Goal: Contribute content

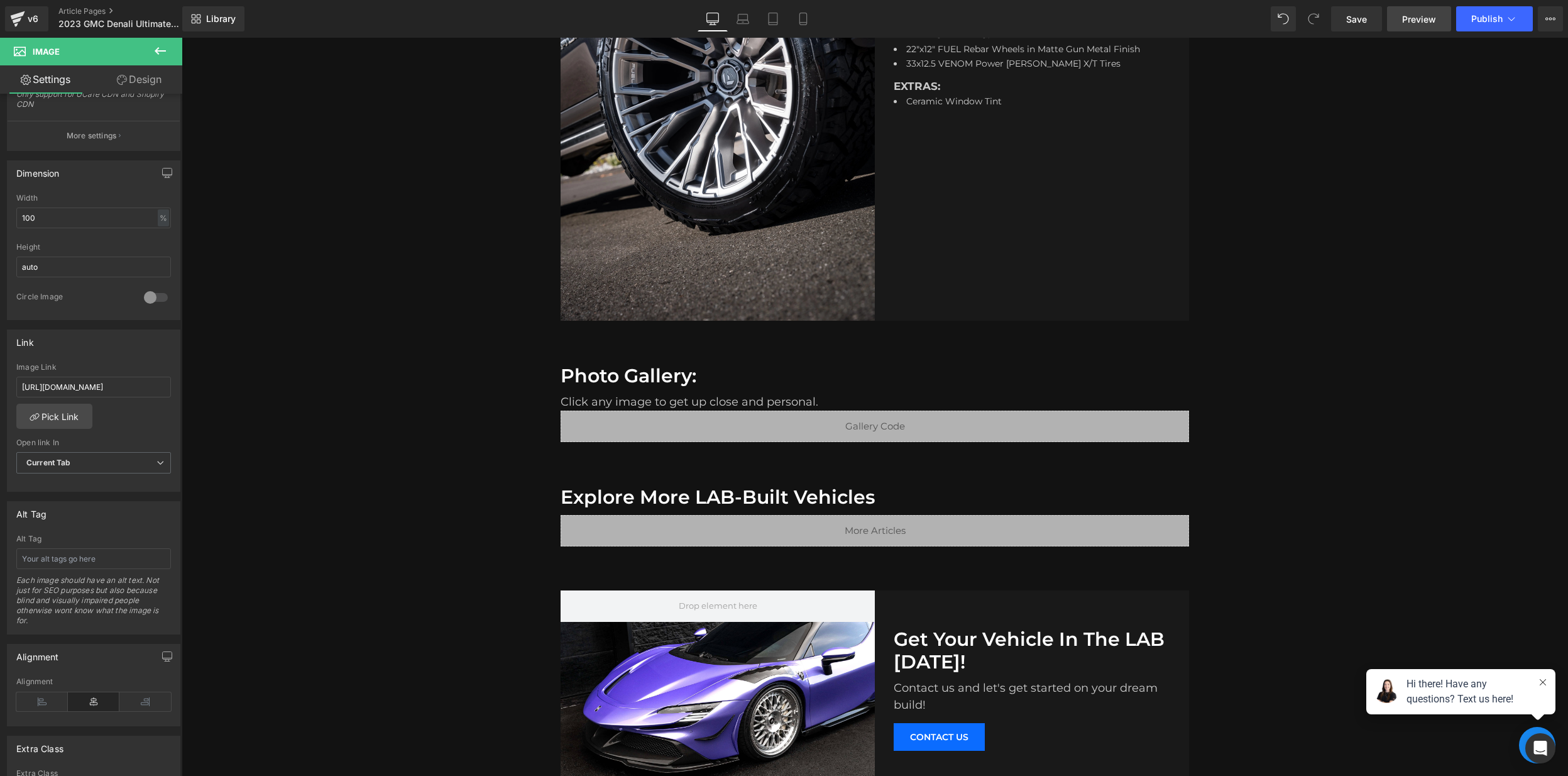
click at [1412, 19] on span "Preview" at bounding box center [1418, 19] width 34 height 13
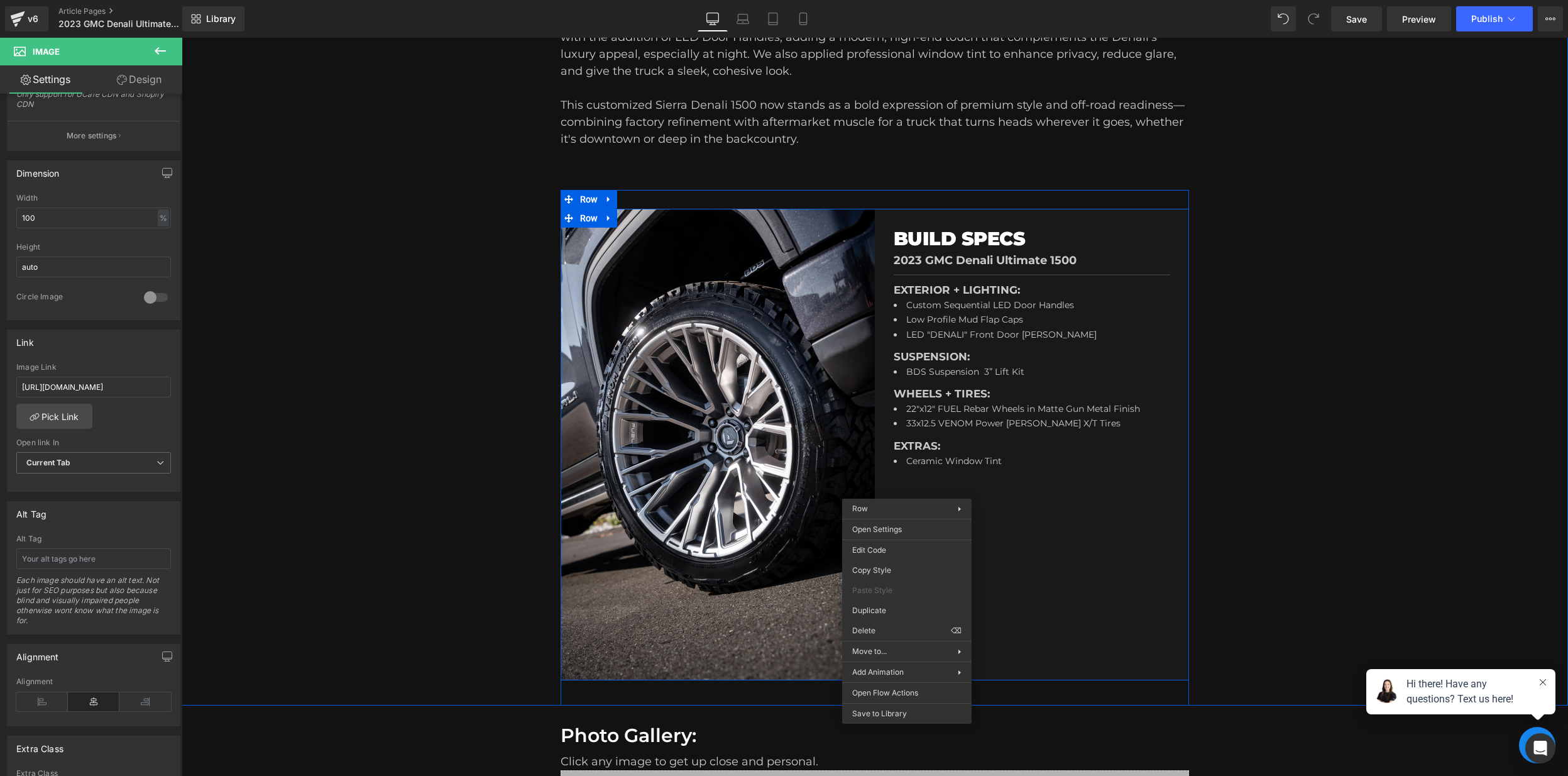
scroll to position [633, 0]
drag, startPoint x: 1102, startPoint y: 570, endPoint x: 920, endPoint y: 532, distance: 185.9
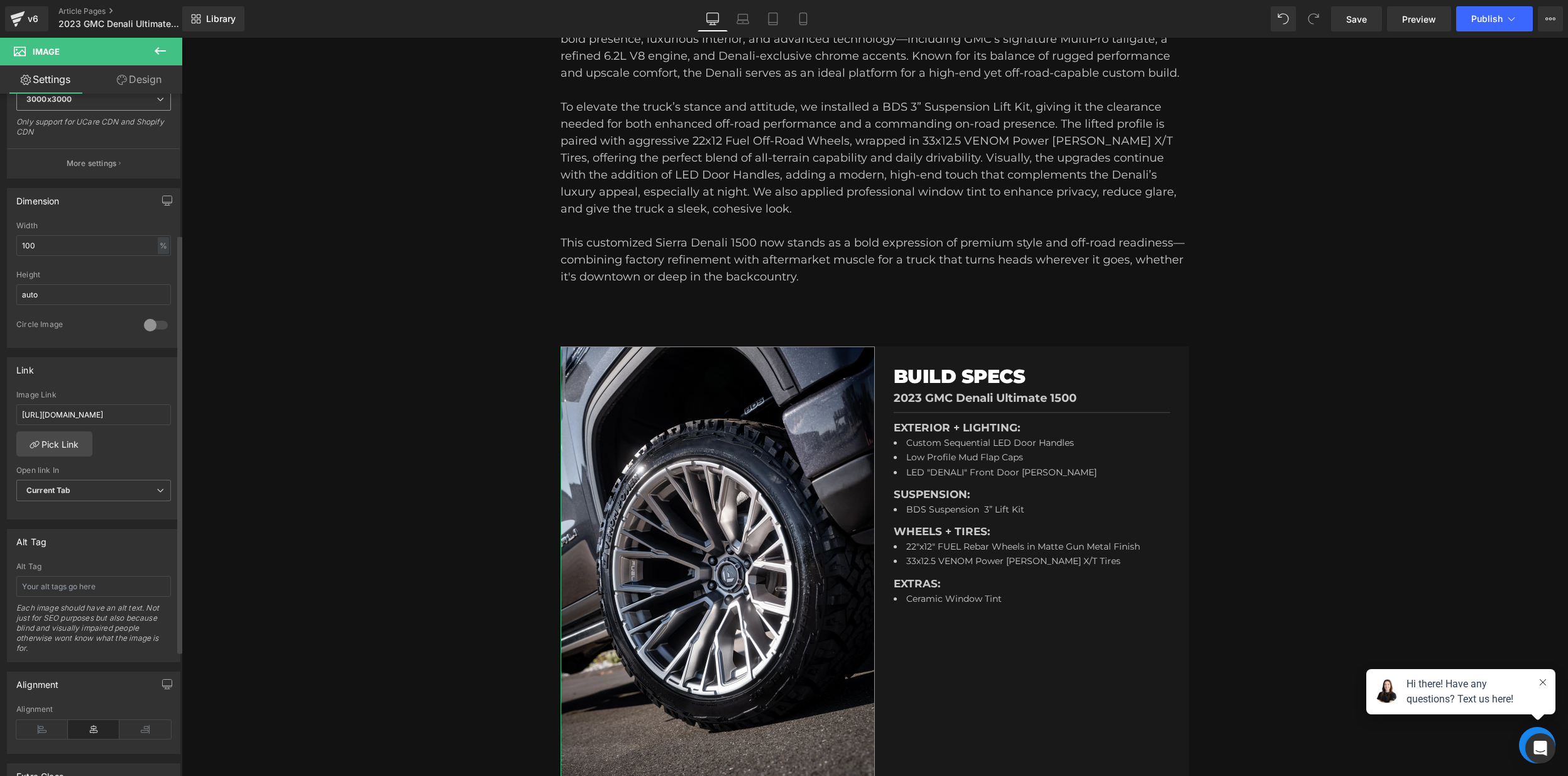
scroll to position [0, 0]
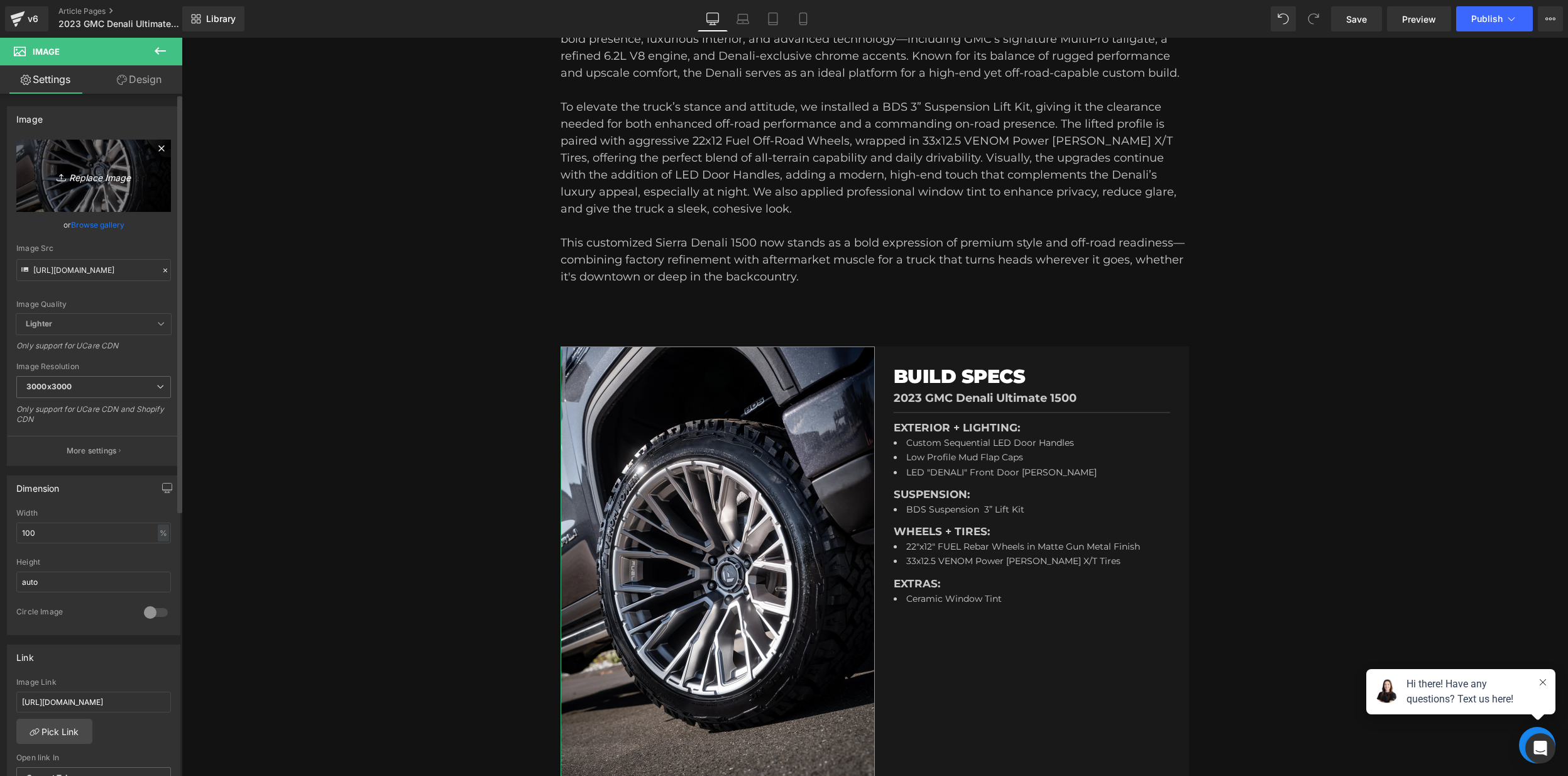
click at [116, 187] on link "Replace Image" at bounding box center [94, 176] width 155 height 72
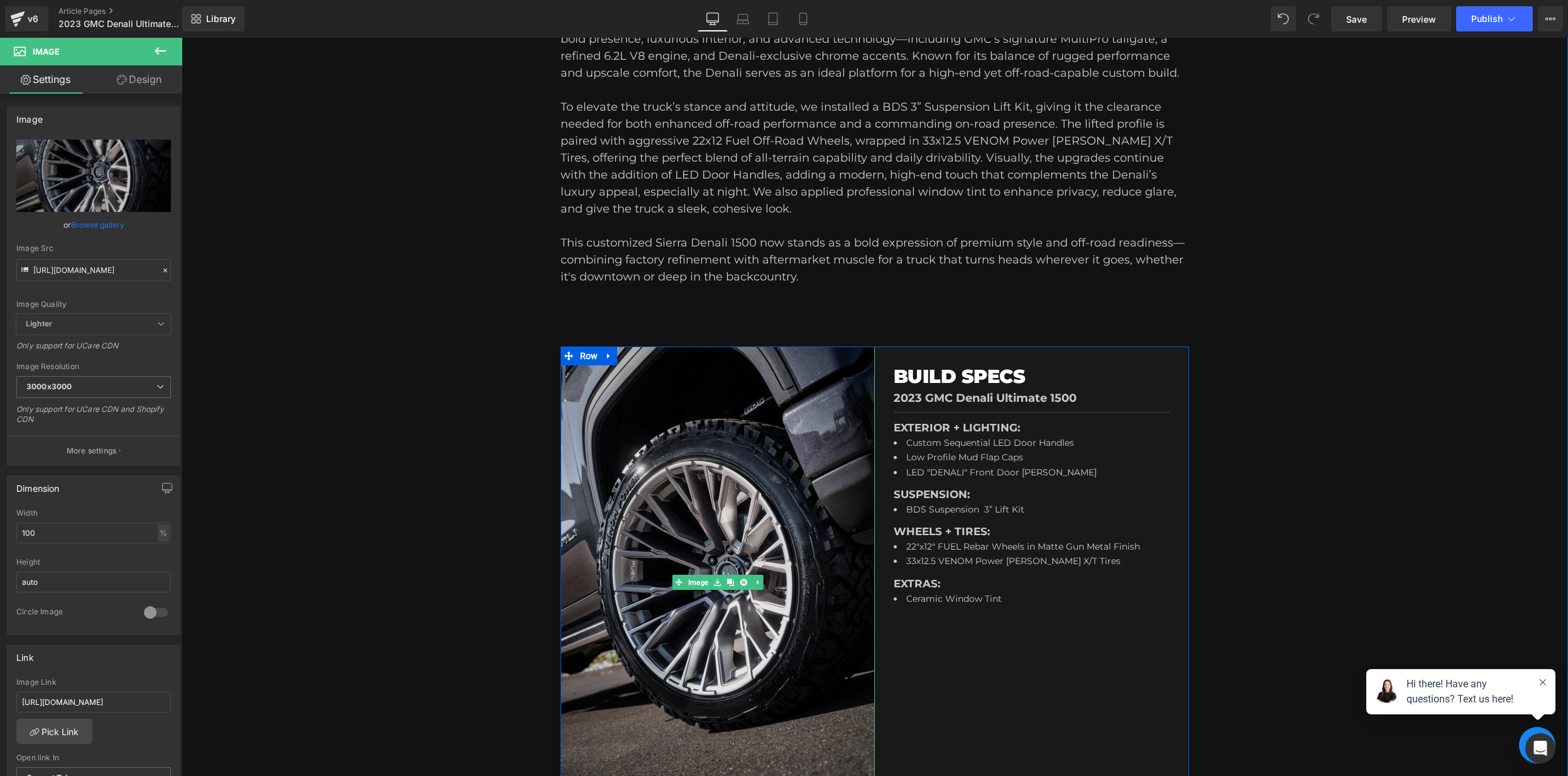
click at [751, 458] on img at bounding box center [718, 582] width 314 height 471
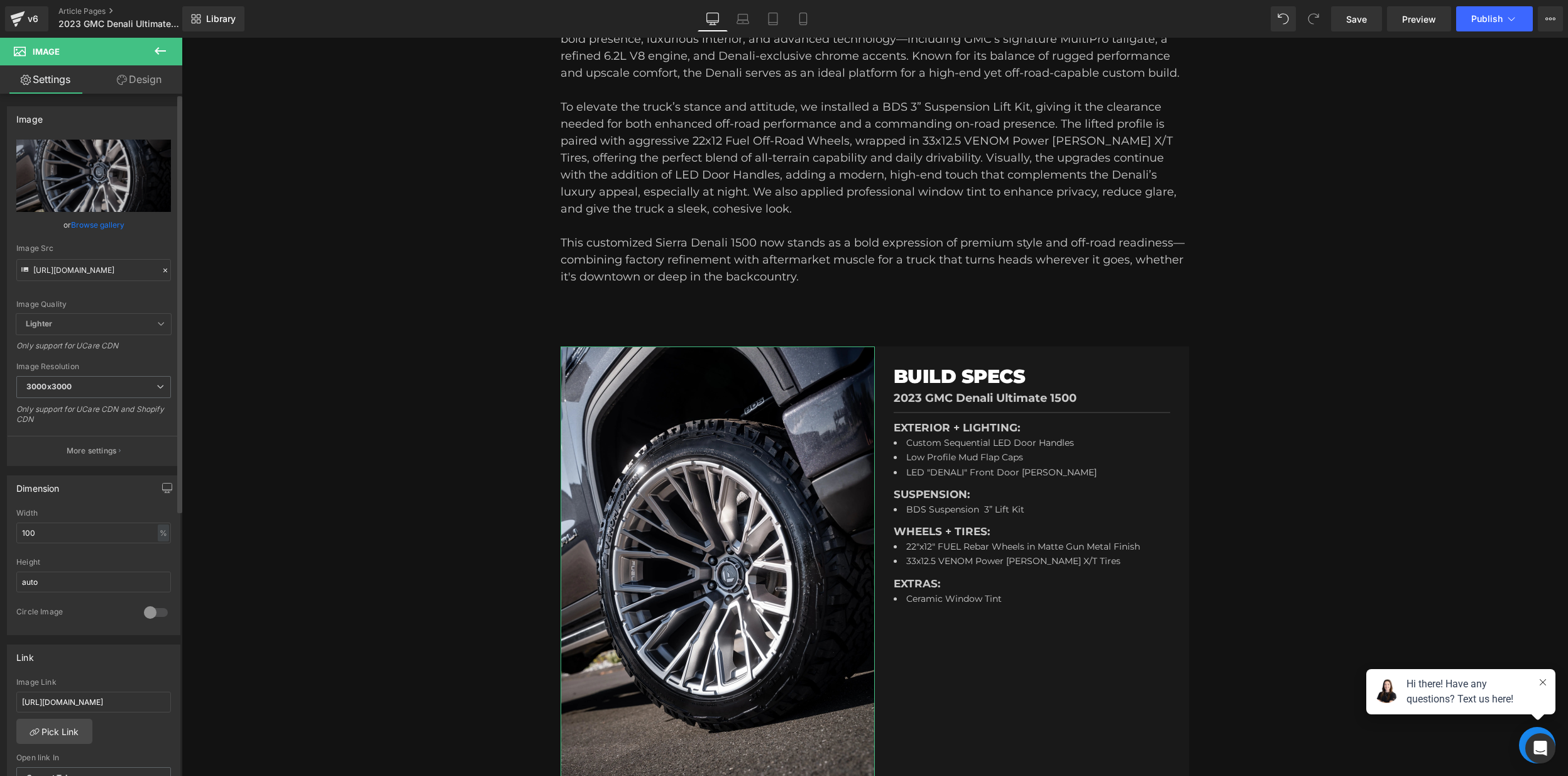
click at [165, 270] on div at bounding box center [166, 270] width 11 height 14
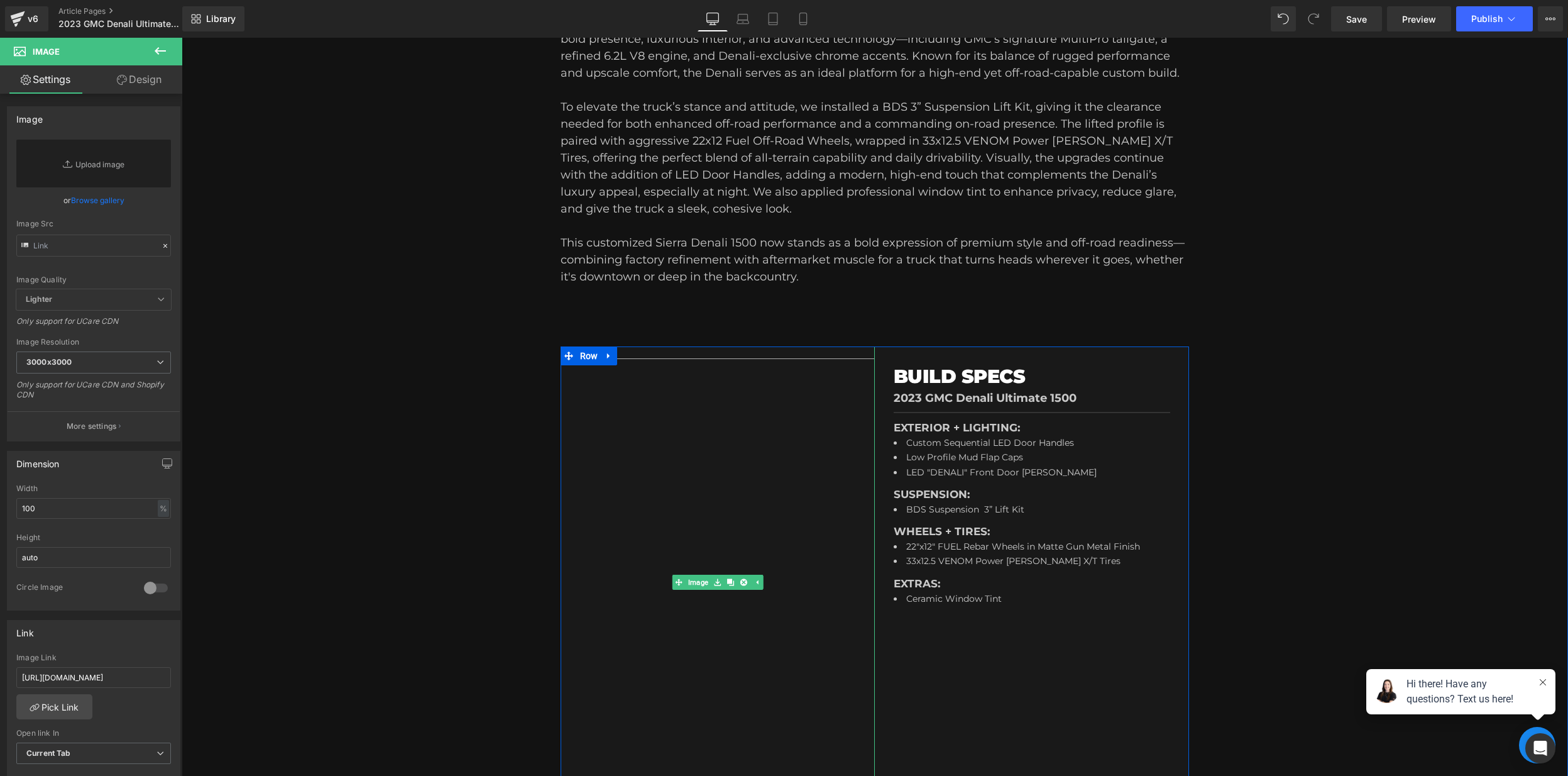
click at [700, 534] on img at bounding box center [718, 582] width 314 height 471
click at [103, 245] on input "text" at bounding box center [94, 245] width 155 height 22
paste input "[URL][DOMAIN_NAME]"
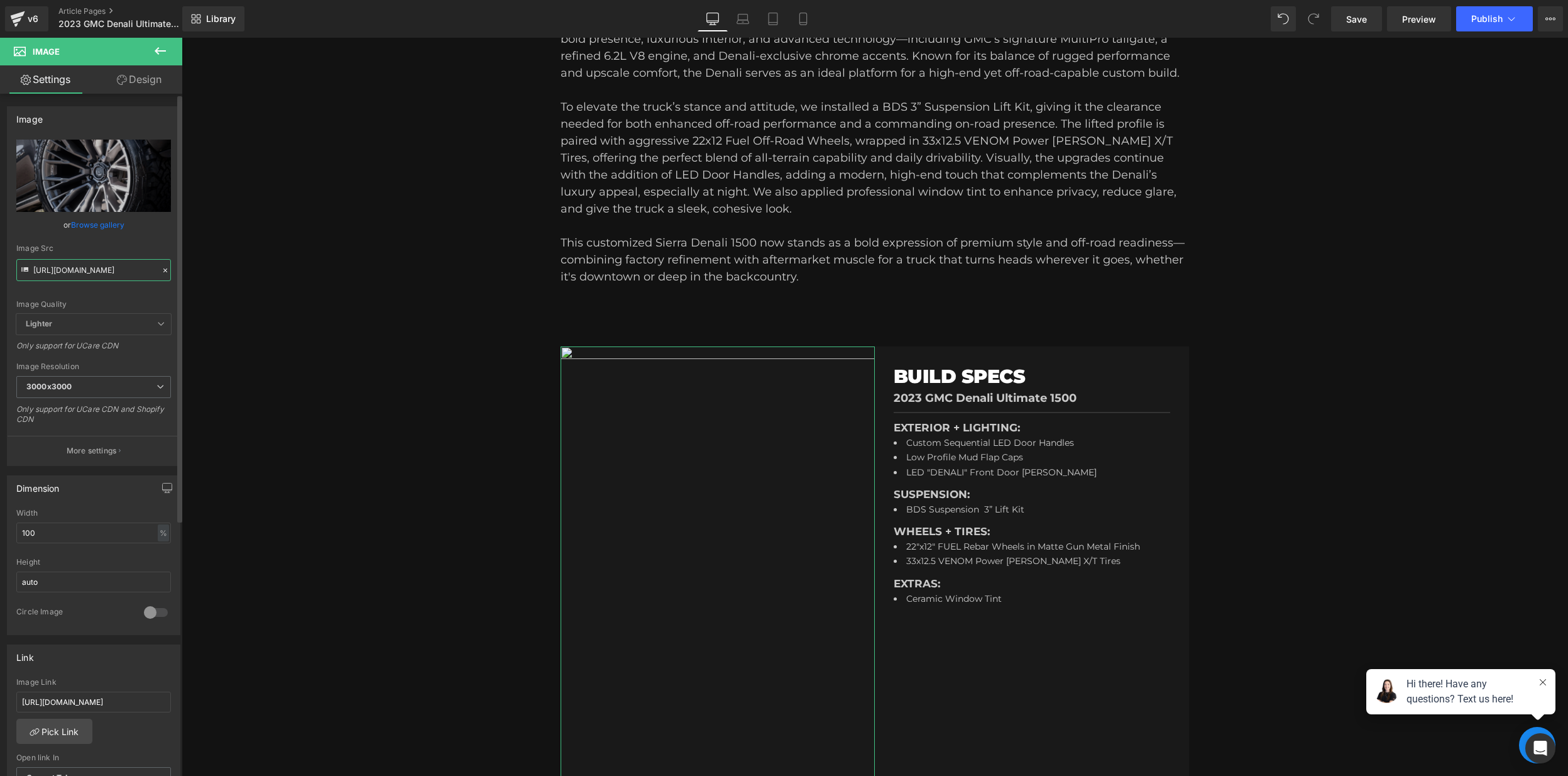
type input "[URL][DOMAIN_NAME]"
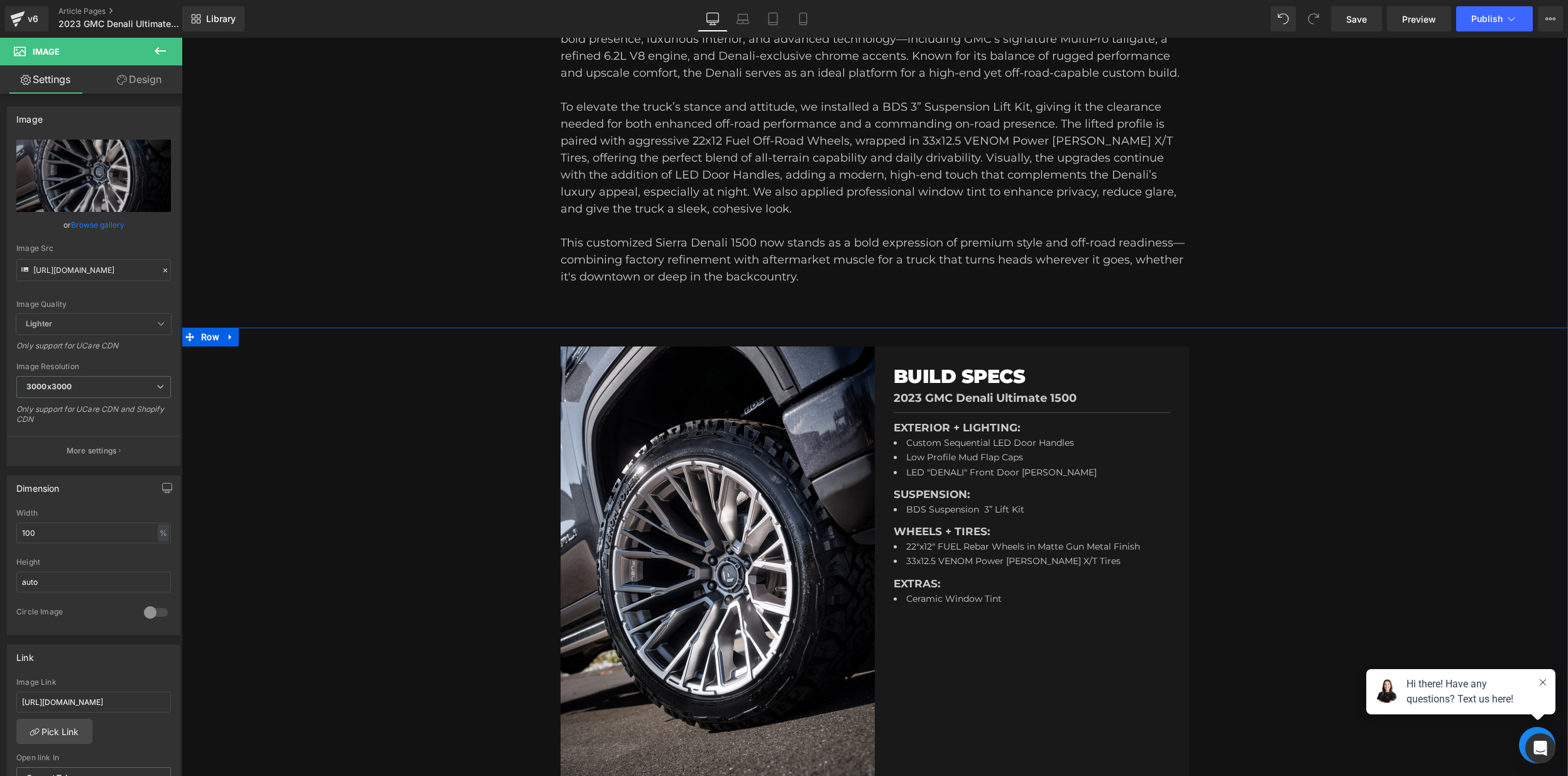
click at [333, 359] on div "Image BUILD SPECS Heading 2023 GMC Denali Ultimate 1500 Text Block Separator EX…" at bounding box center [874, 585] width 1386 height 516
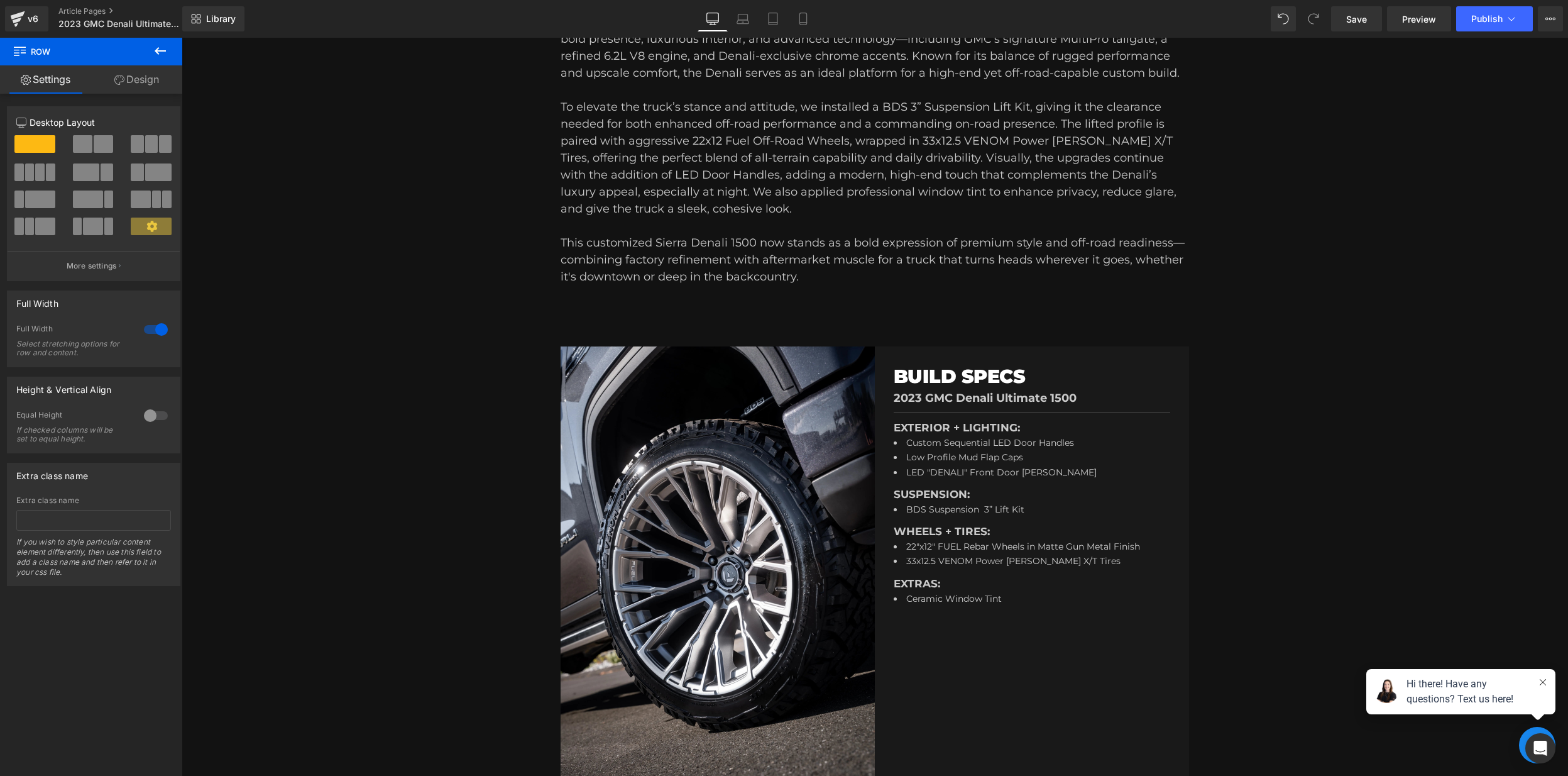
drag, startPoint x: 165, startPoint y: 52, endPoint x: 159, endPoint y: 55, distance: 6.7
click at [166, 52] on icon at bounding box center [160, 50] width 15 height 15
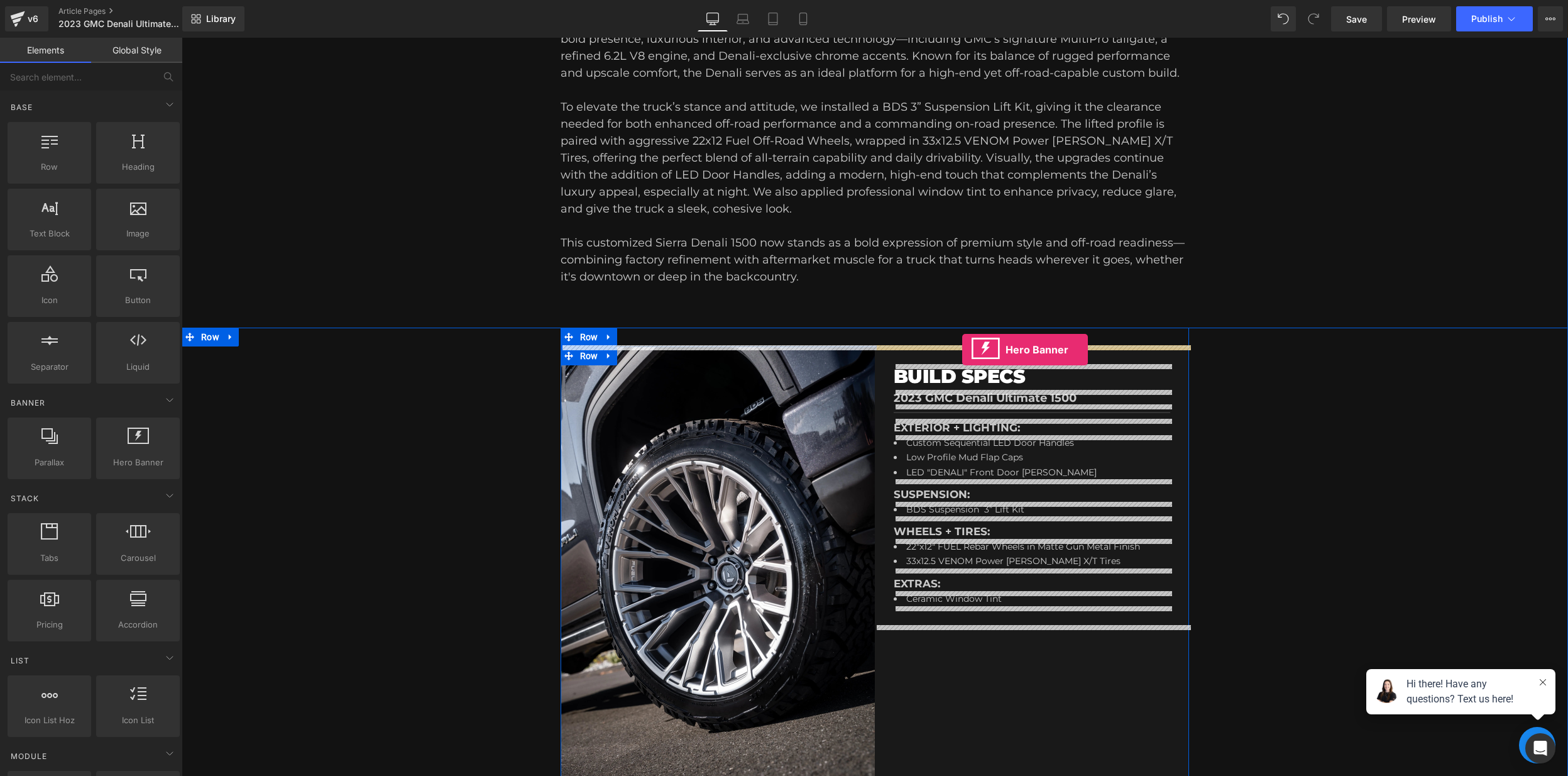
drag, startPoint x: 323, startPoint y: 492, endPoint x: 962, endPoint y: 349, distance: 654.8
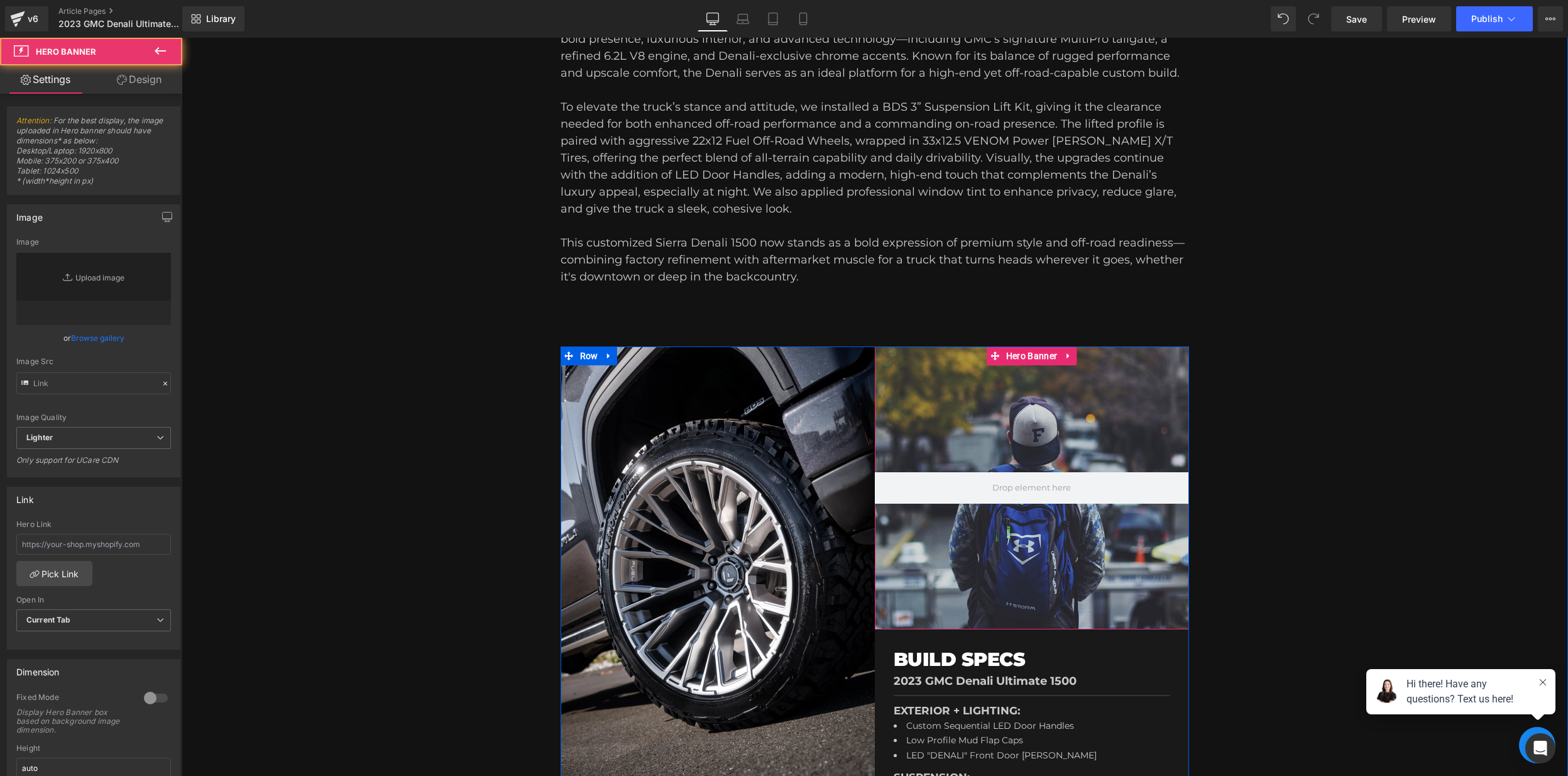
type input "[URL][DOMAIN_NAME]"
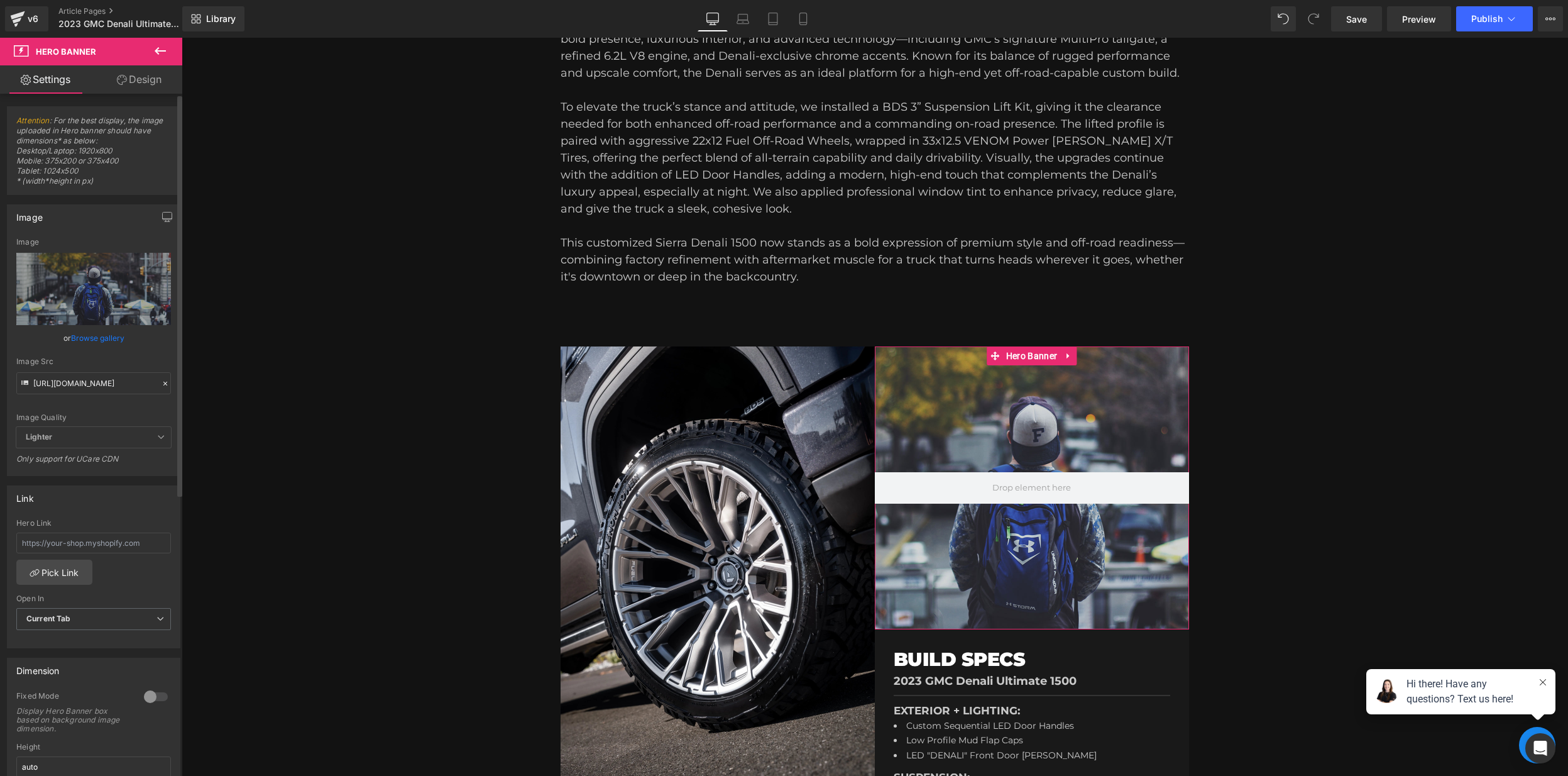
click at [161, 383] on icon at bounding box center [165, 384] width 9 height 9
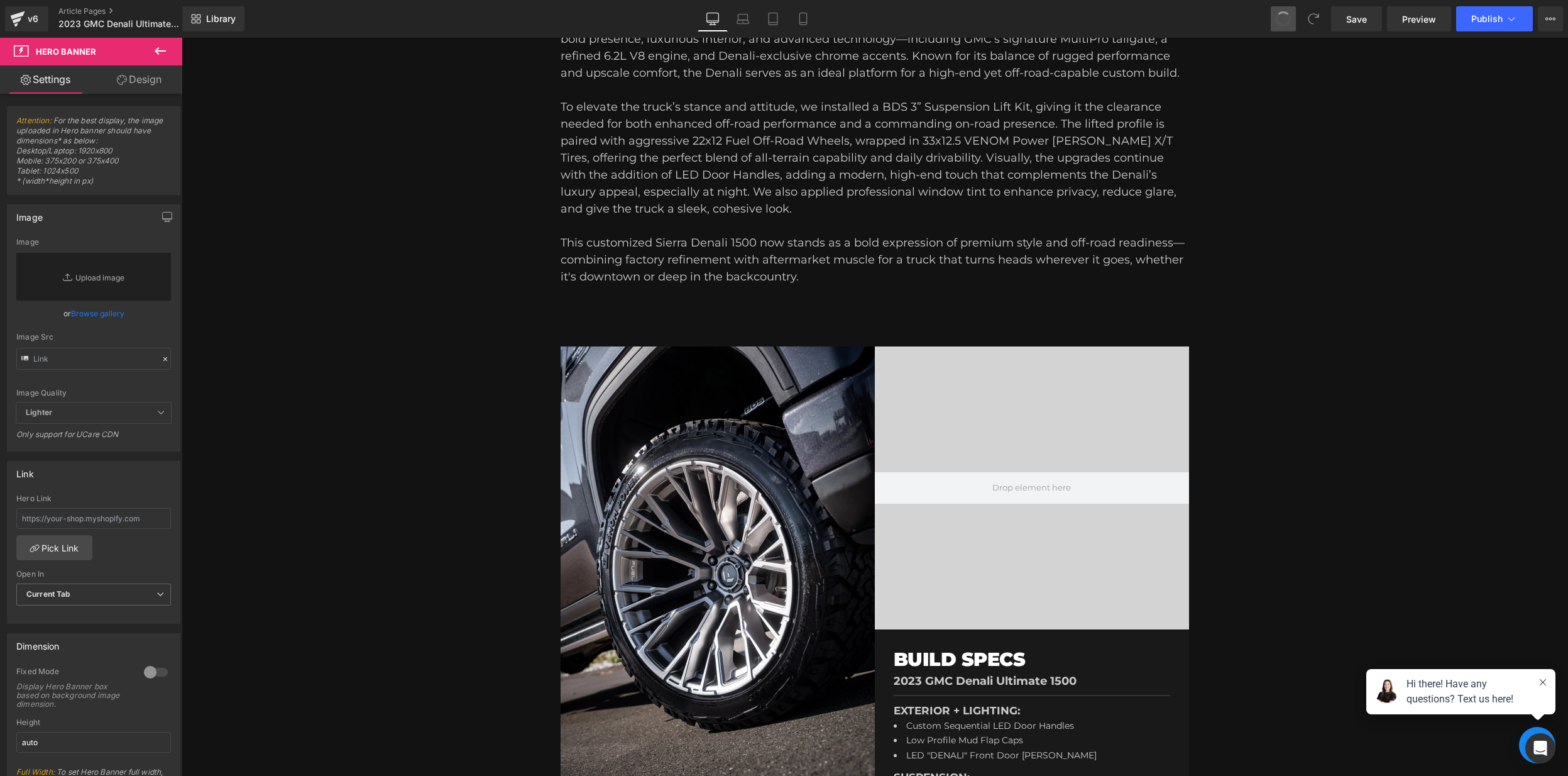
type input "[URL][DOMAIN_NAME]"
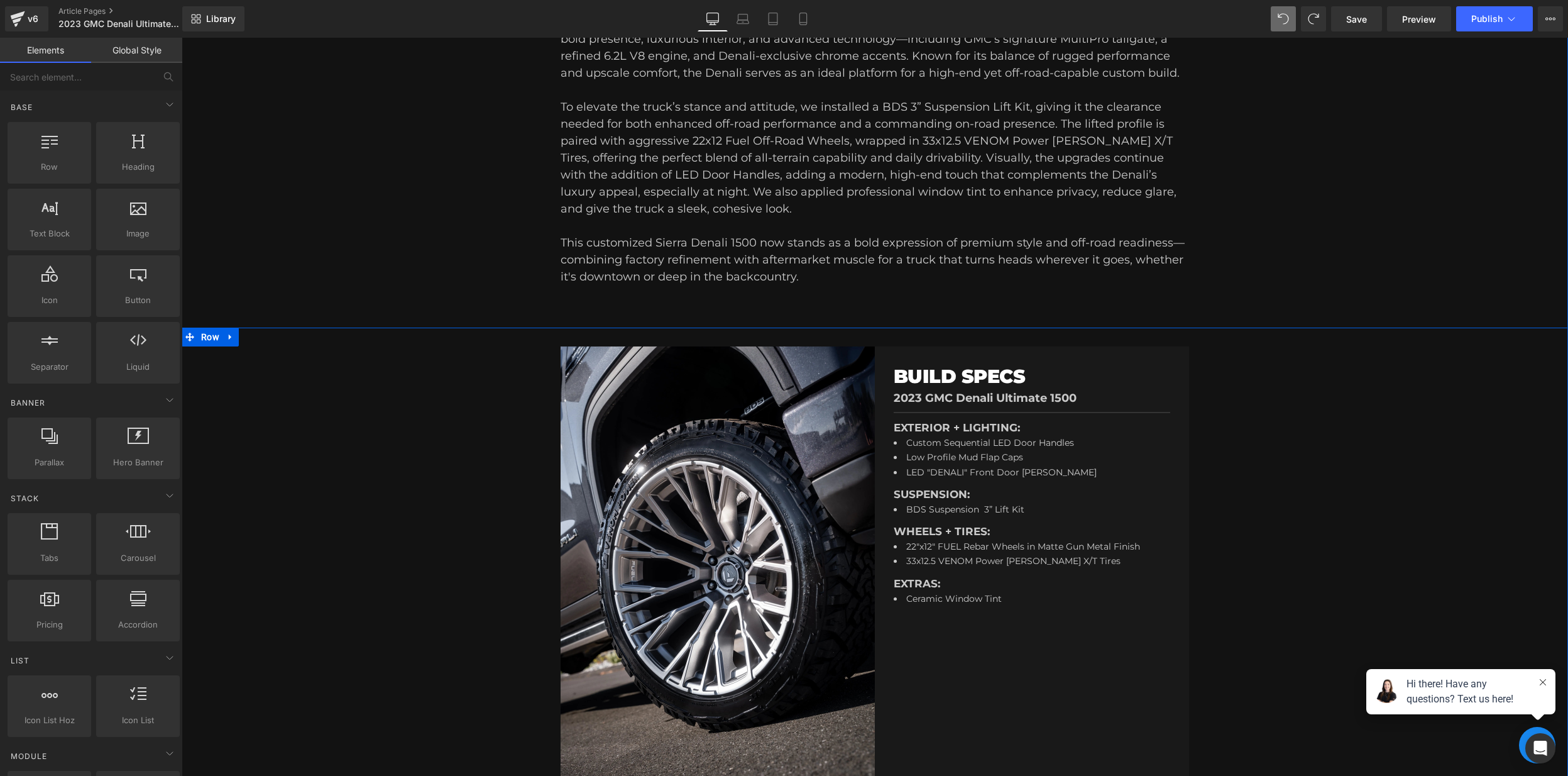
click at [360, 600] on div "Image BUILD SPECS Heading 2023 GMC Denali Ultimate 1500 Text Block Separator EX…" at bounding box center [874, 585] width 1386 height 516
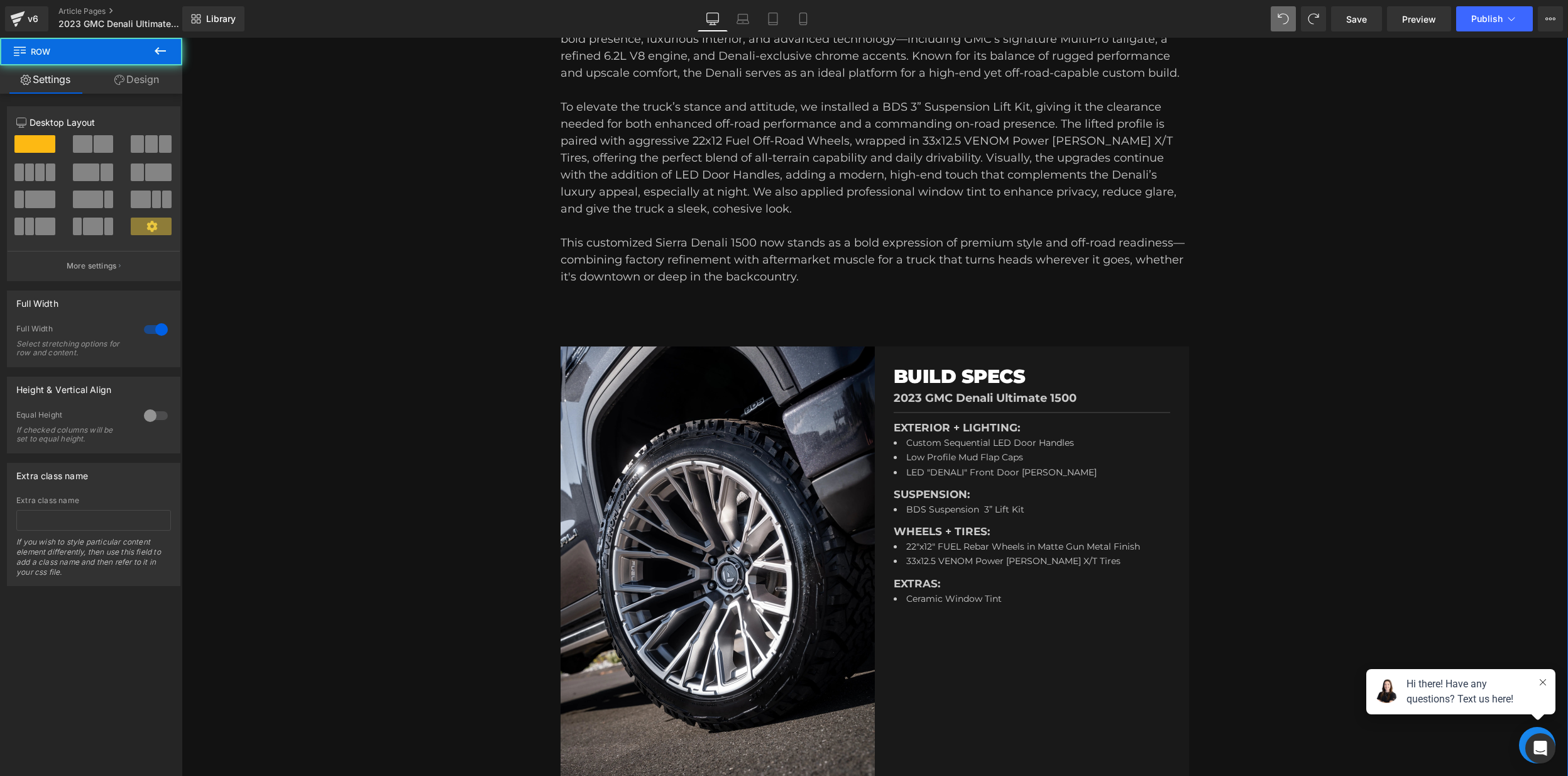
click at [1372, 348] on div "Image BUILD SPECS Heading 2023 GMC Denali Ultimate 1500 Text Block Separator EX…" at bounding box center [874, 585] width 1386 height 516
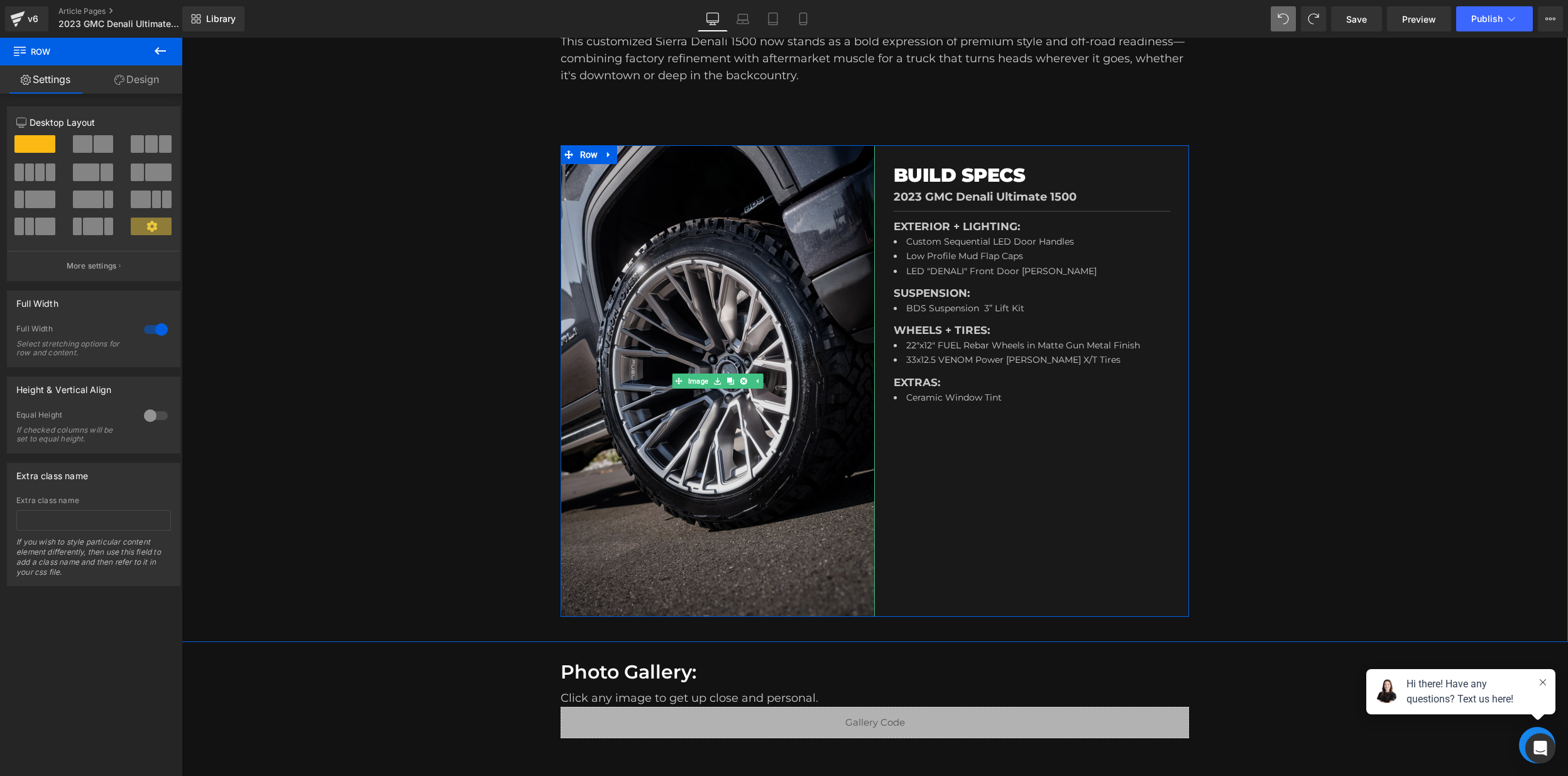
scroll to position [699, 0]
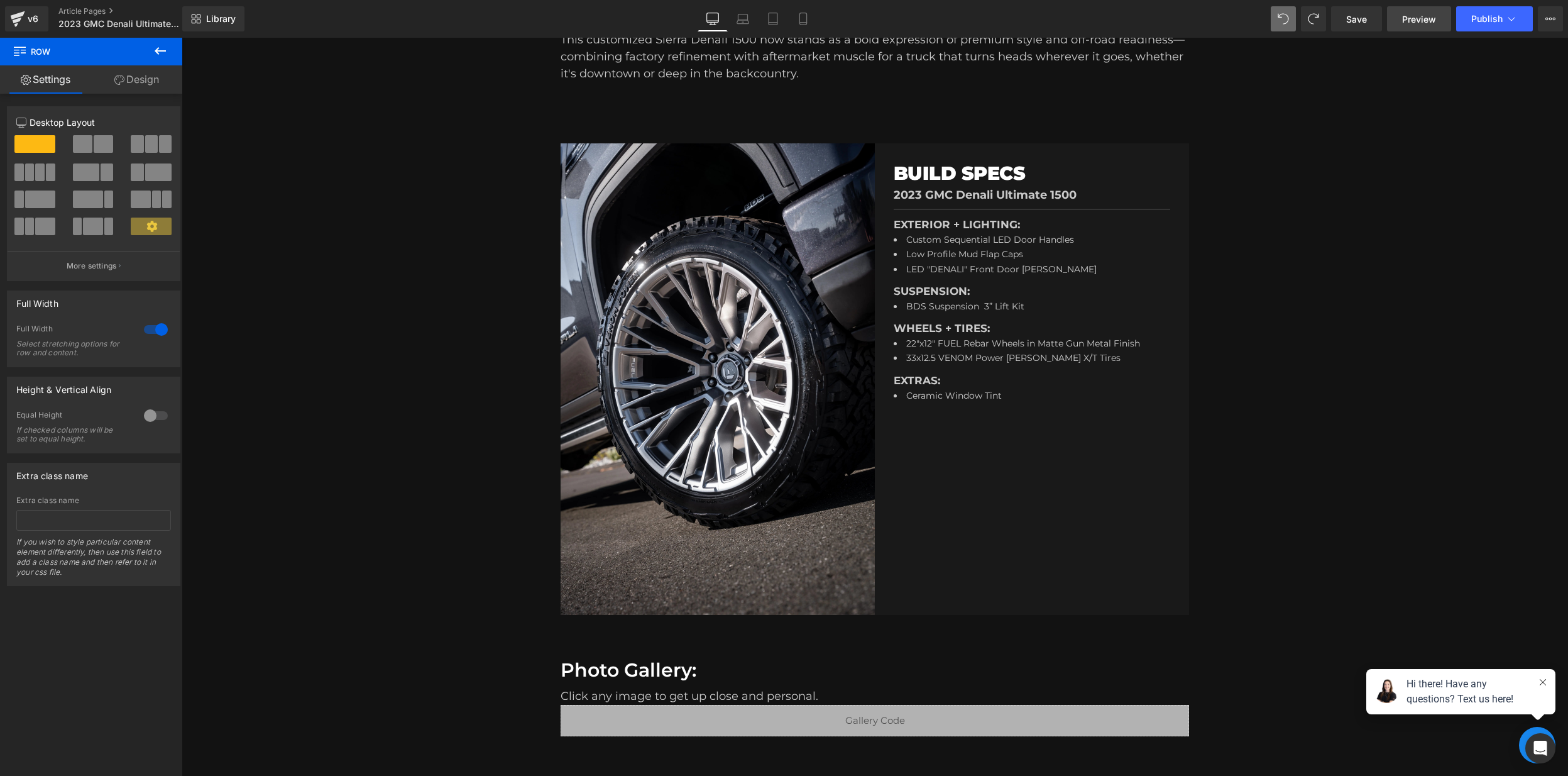
click at [1421, 21] on span "Preview" at bounding box center [1418, 19] width 34 height 13
drag, startPoint x: 1354, startPoint y: 23, endPoint x: 1187, endPoint y: 34, distance: 167.4
click at [1354, 23] on span "Save" at bounding box center [1356, 19] width 21 height 13
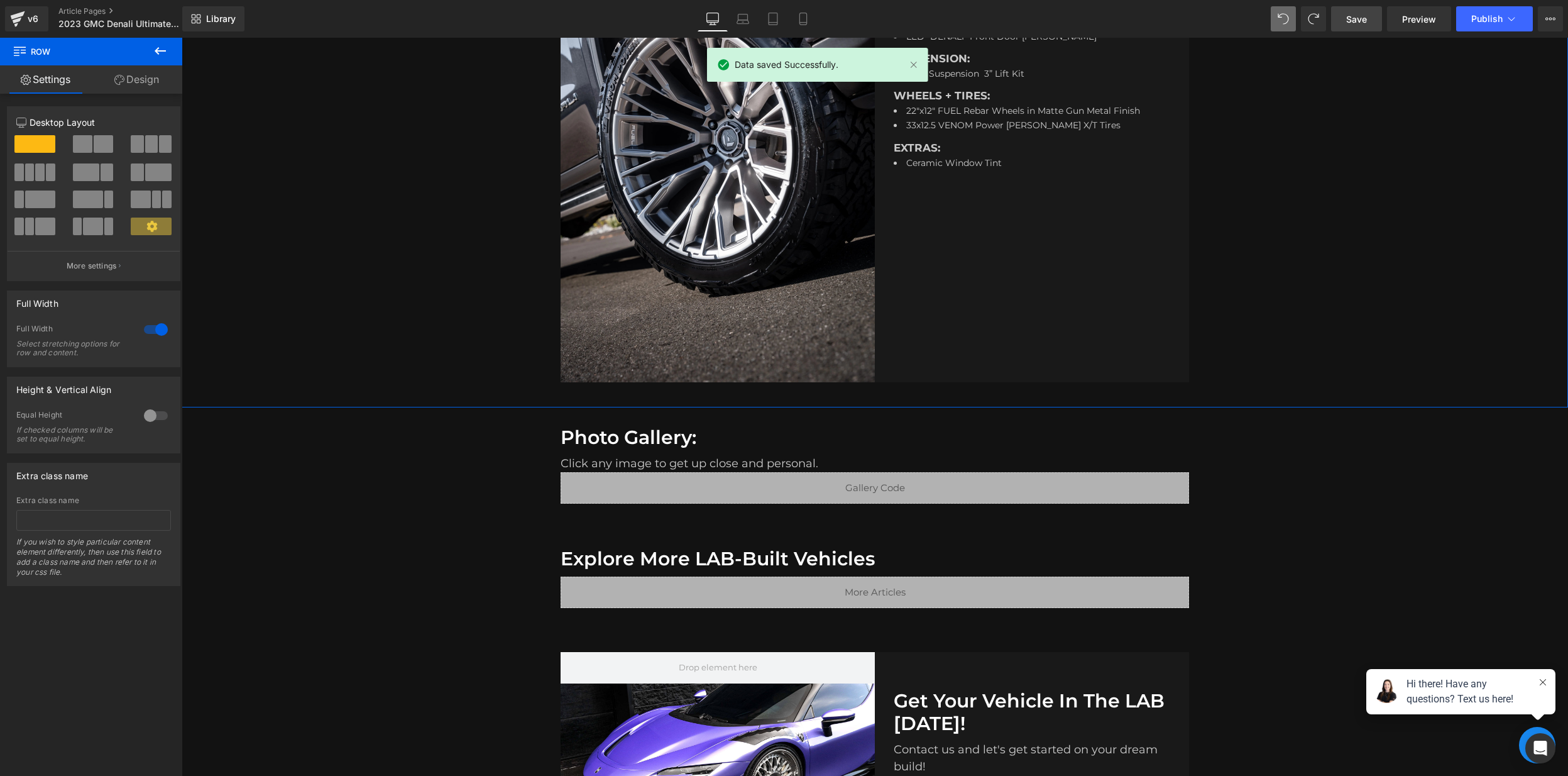
scroll to position [938, 0]
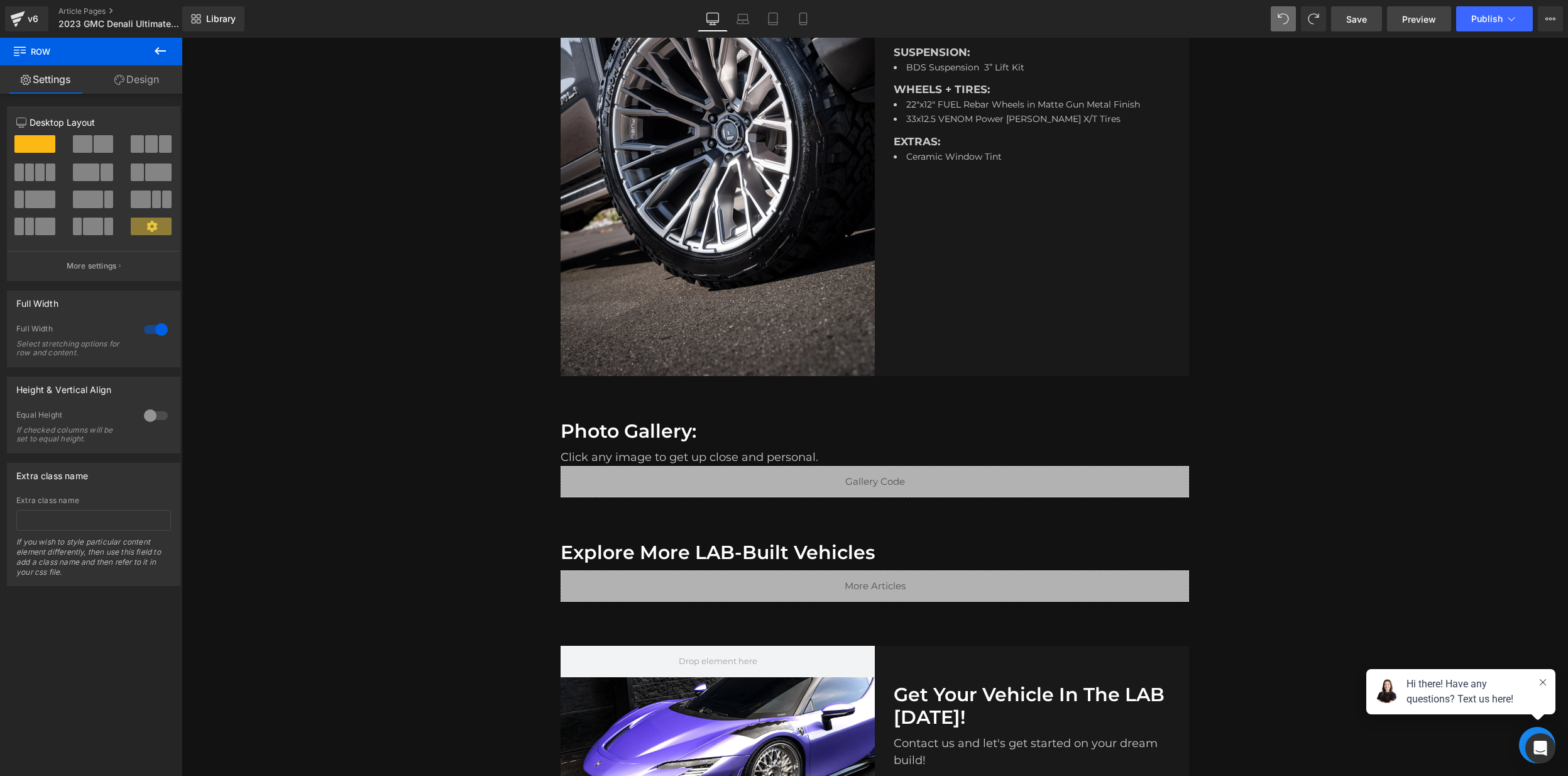
click at [1446, 15] on link "Preview" at bounding box center [1418, 19] width 64 height 25
